Goal: Navigation & Orientation: Find specific page/section

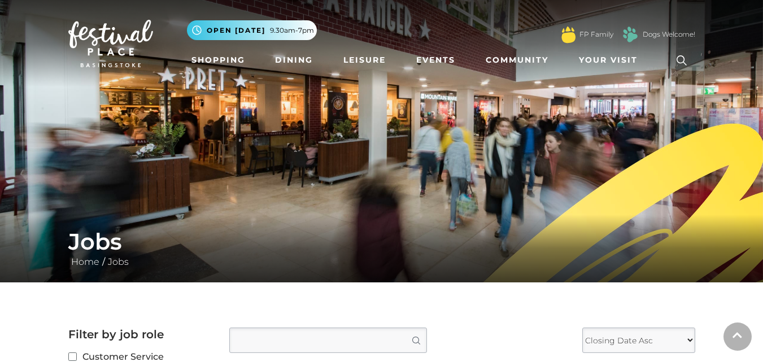
scroll to position [791, 0]
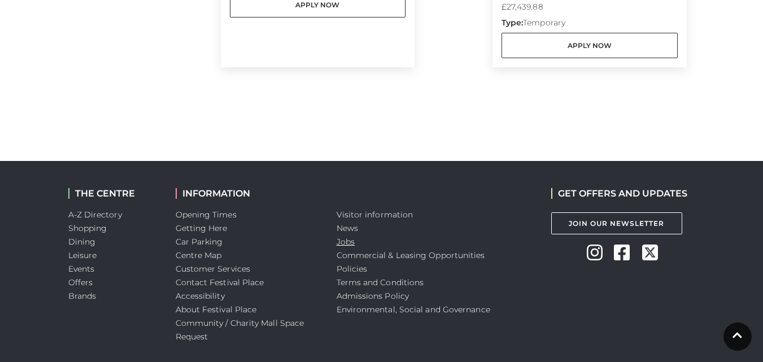
click at [342, 244] on link "Jobs" at bounding box center [346, 242] width 18 height 10
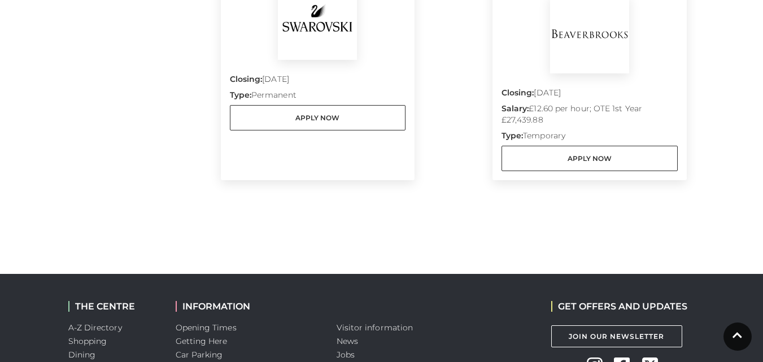
scroll to position [845, 0]
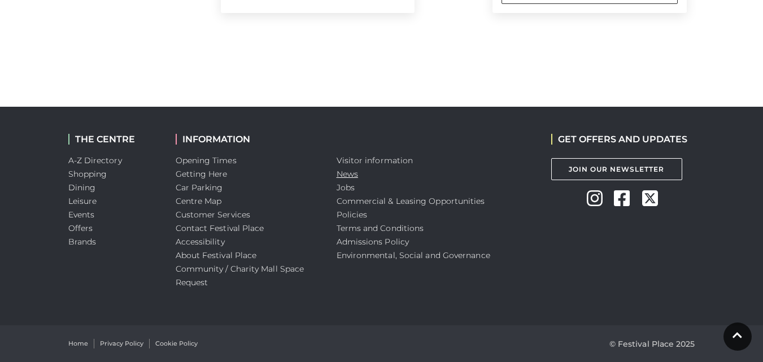
click at [337, 170] on link "News" at bounding box center [347, 174] width 21 height 10
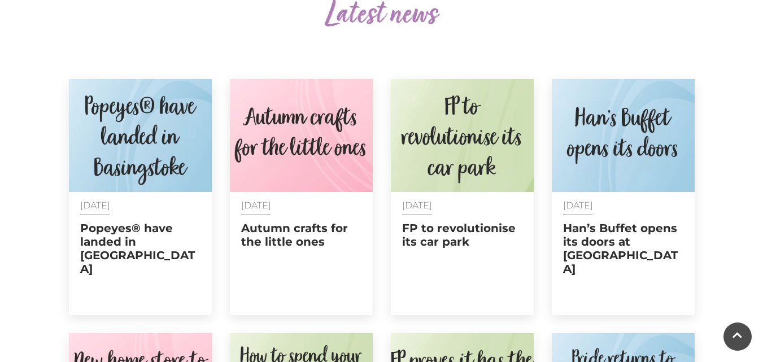
scroll to position [452, 0]
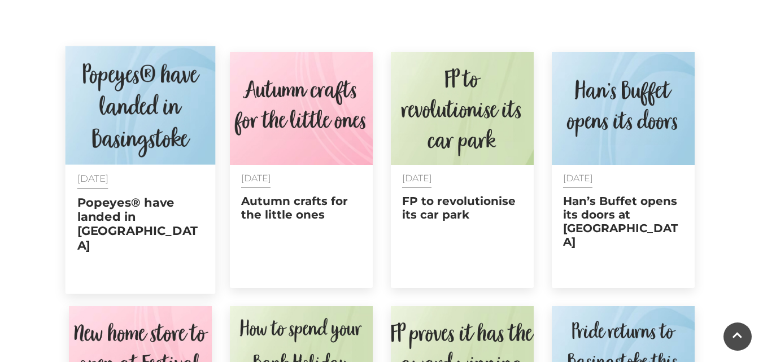
click at [158, 115] on img at bounding box center [140, 105] width 150 height 119
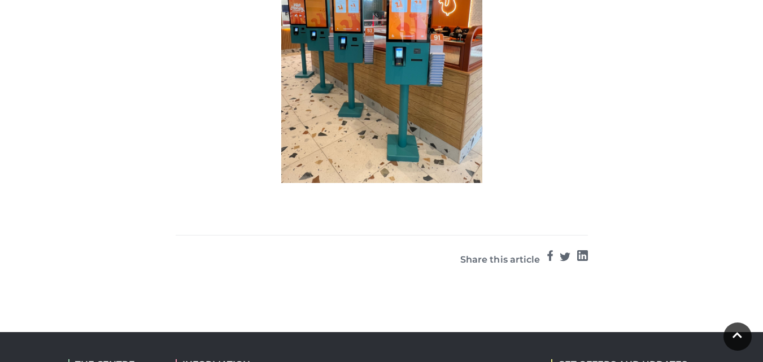
scroll to position [925, 0]
